Goal: Information Seeking & Learning: Learn about a topic

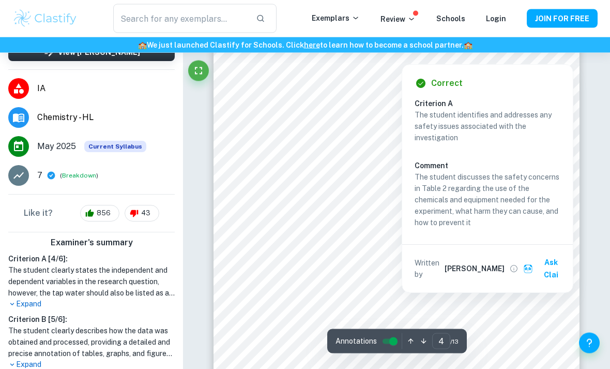
scroll to position [1771, 0]
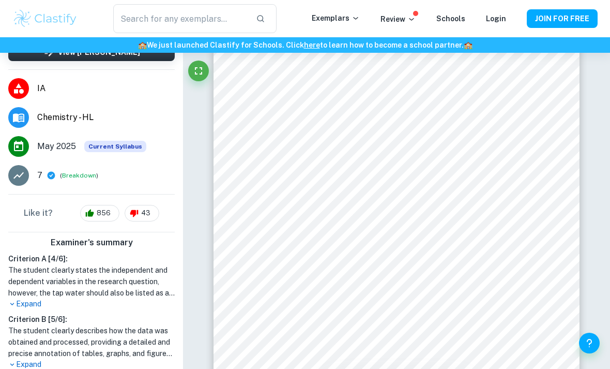
click at [28, 368] on p "Expand" at bounding box center [91, 364] width 166 height 11
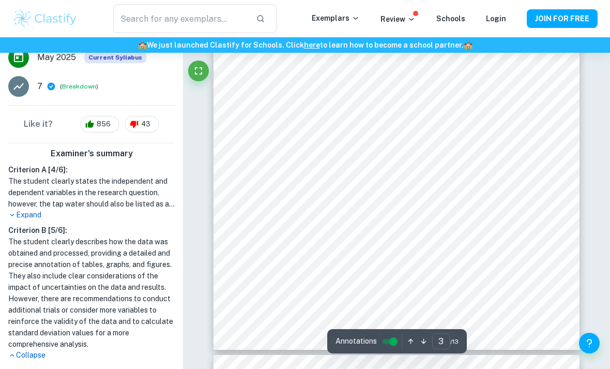
scroll to position [1437, 0]
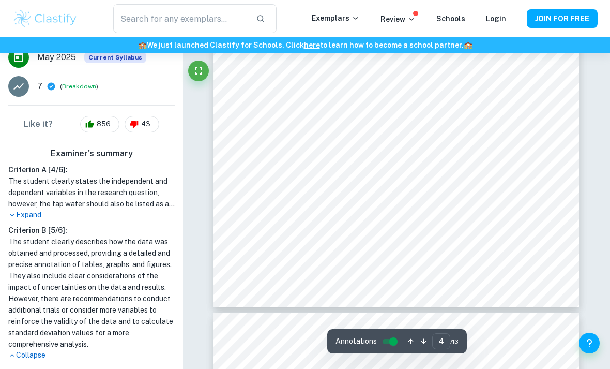
type input "3"
